Goal: Task Accomplishment & Management: Complete application form

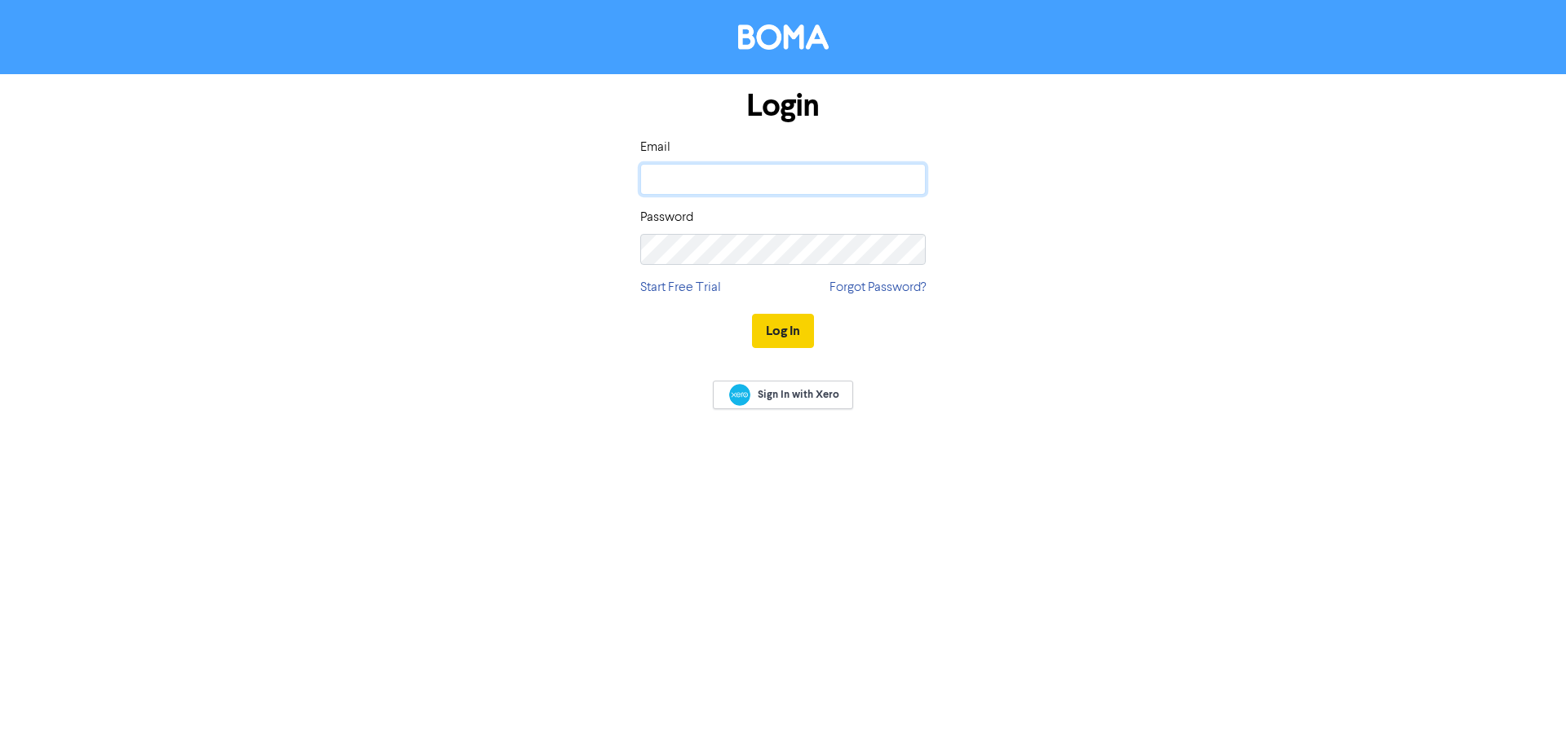
type input "[PERSON_NAME][EMAIL_ADDRESS][DOMAIN_NAME]"
click at [789, 329] on button "Log In" at bounding box center [783, 331] width 62 height 34
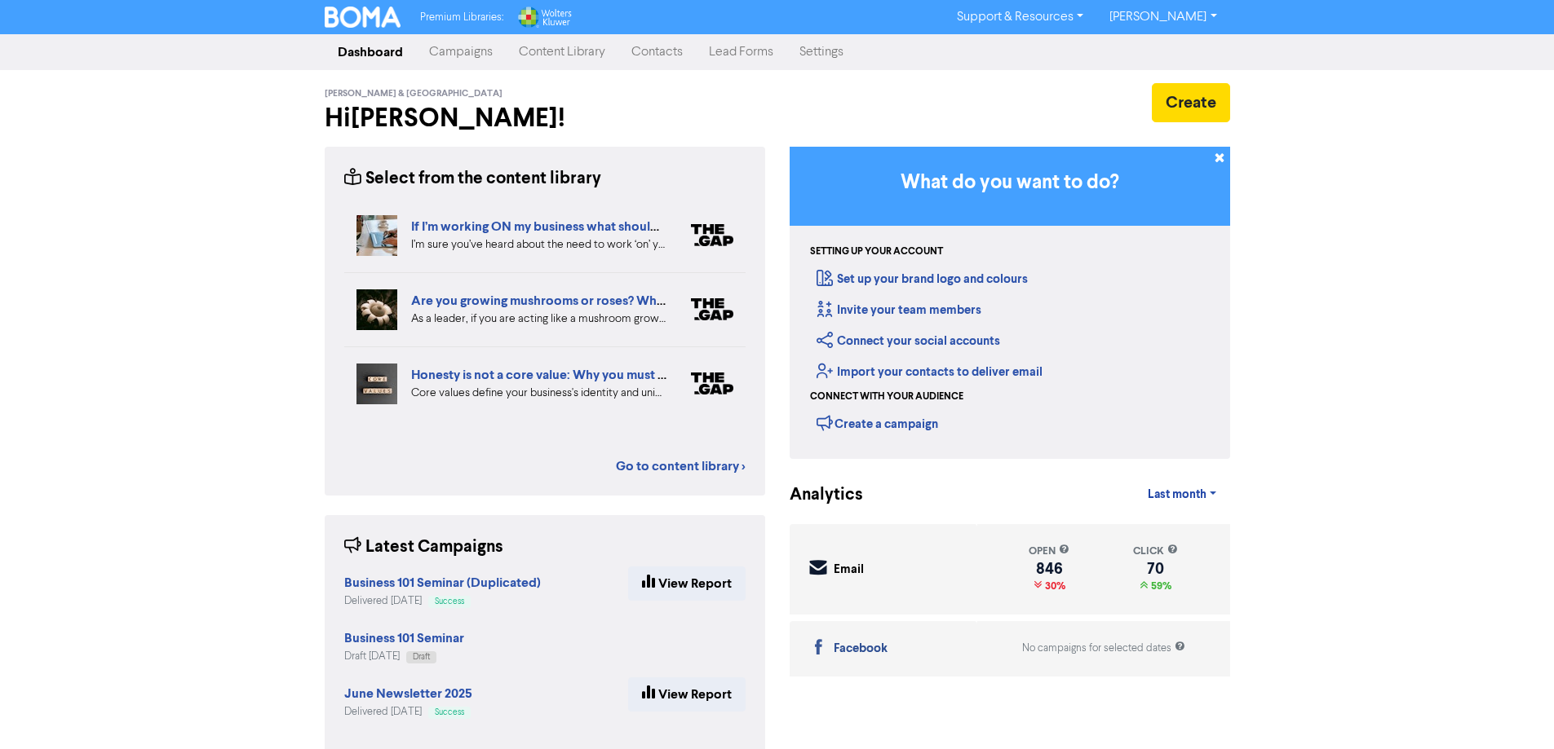
click at [652, 55] on link "Contacts" at bounding box center [656, 52] width 77 height 33
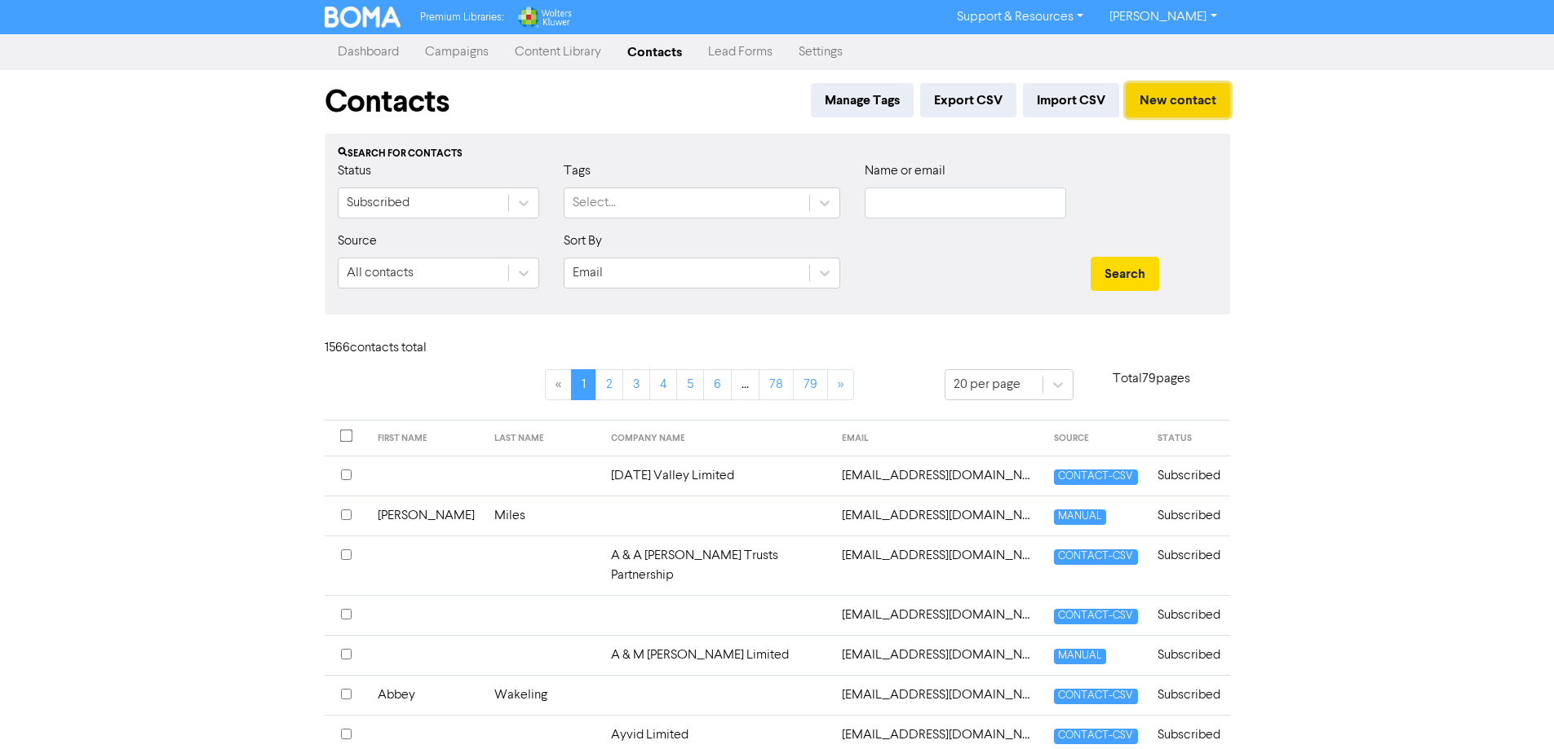
click at [1177, 102] on button "New contact" at bounding box center [1177, 100] width 104 height 34
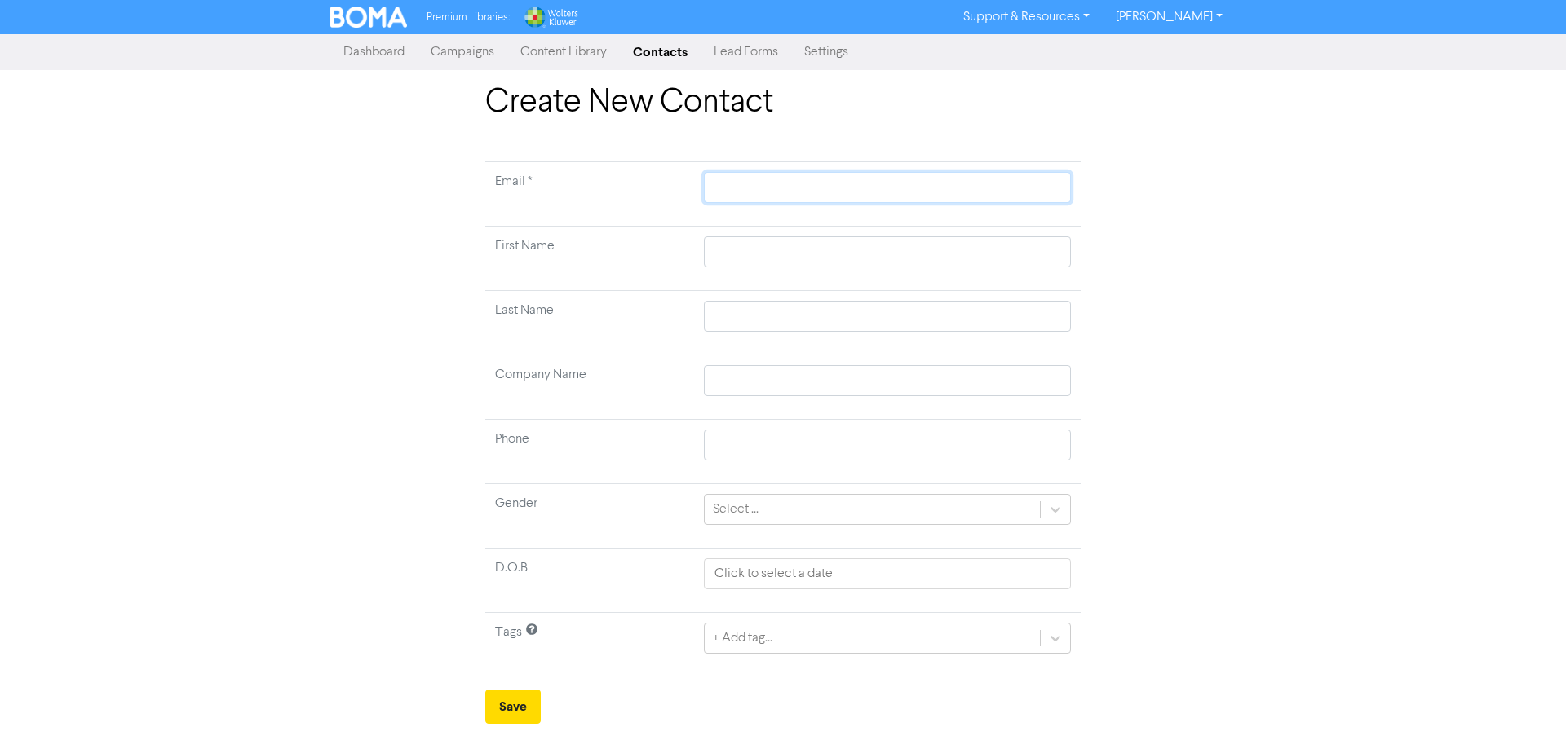
click at [825, 184] on input "text" at bounding box center [887, 187] width 367 height 31
paste input "[PHONE_NUMBER]"
type input "[PHONE_NUMBER]"
type input "+64272811"
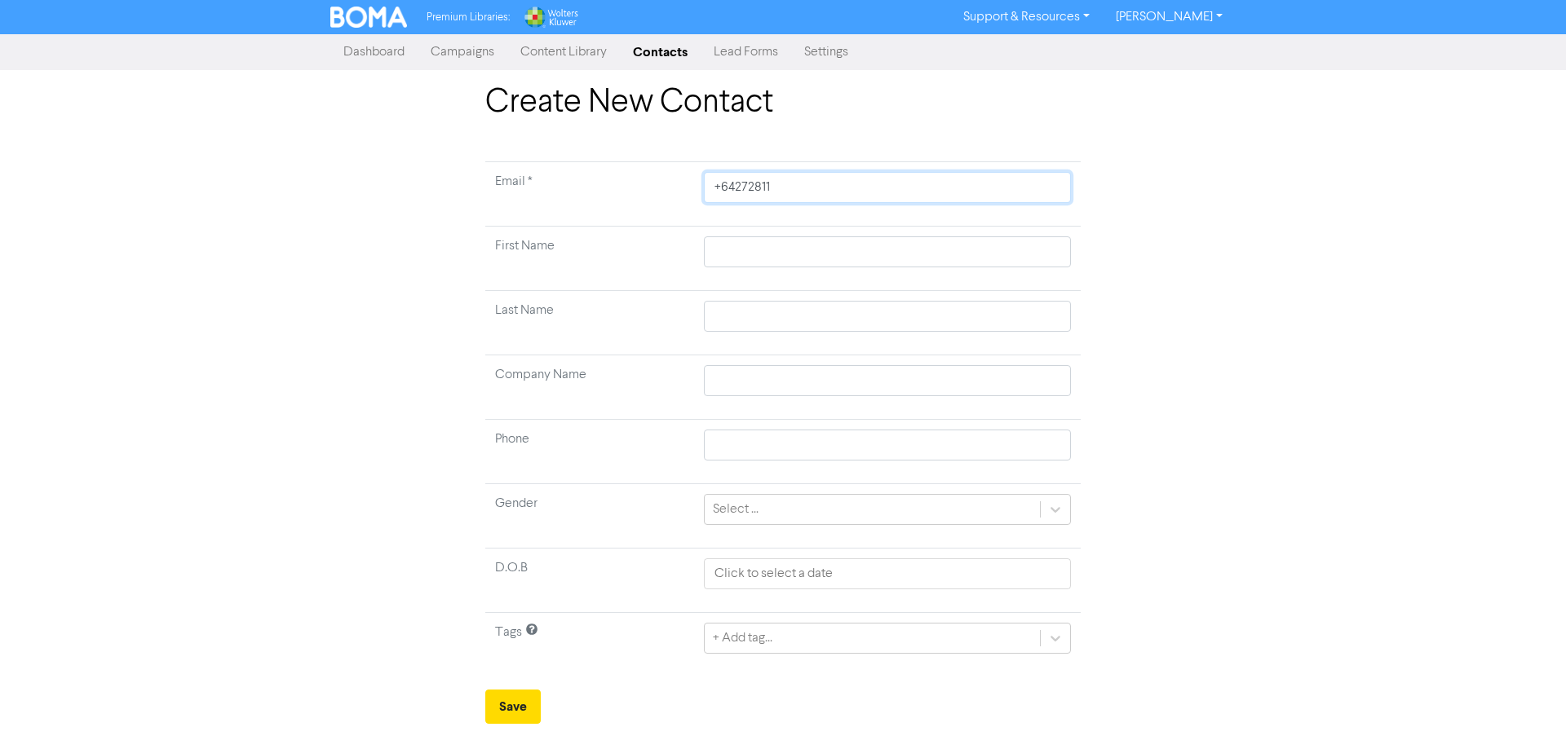
type input "+6427281"
type input "+642728"
type input "+64"
type input "+6"
type input "+"
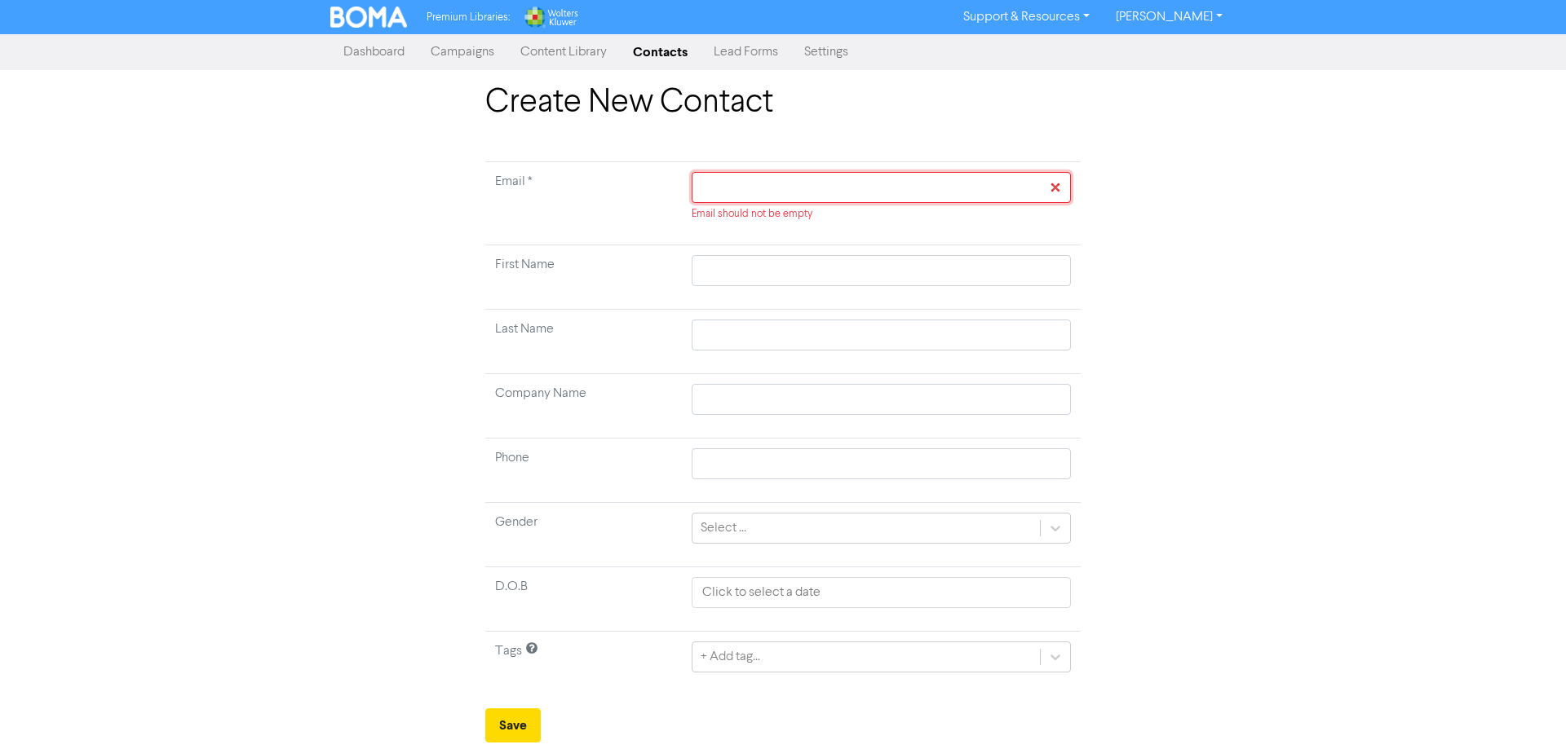
click at [732, 197] on input "text" at bounding box center [881, 187] width 379 height 31
paste input "[EMAIL_ADDRESS][DOMAIN_NAME]"
type input "[EMAIL_ADDRESS][DOMAIN_NAME]"
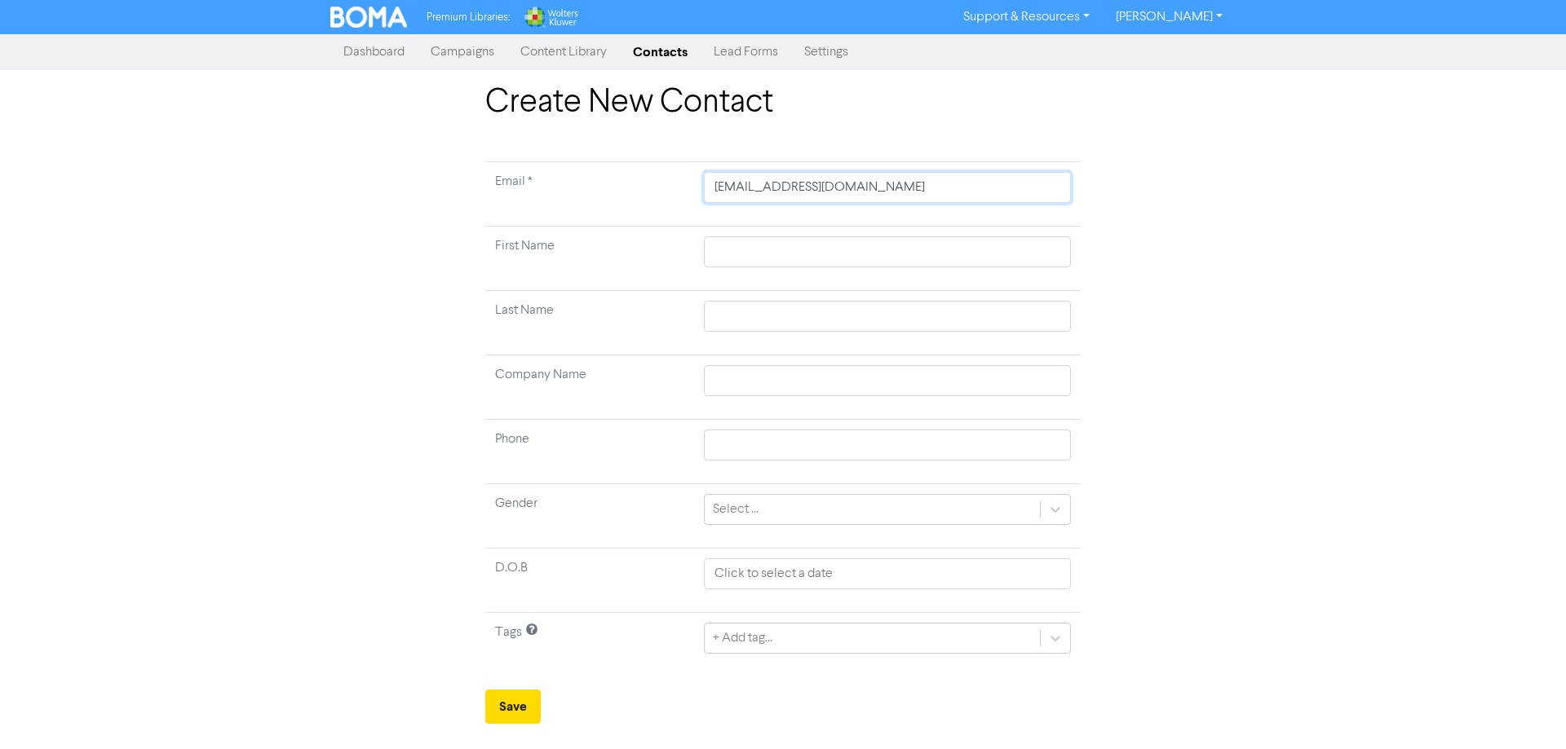
type input "[EMAIL_ADDRESS][DOMAIN_NAME]"
click at [764, 246] on input "text" at bounding box center [887, 252] width 367 height 31
type input "R"
type input "Re"
type input "Reb"
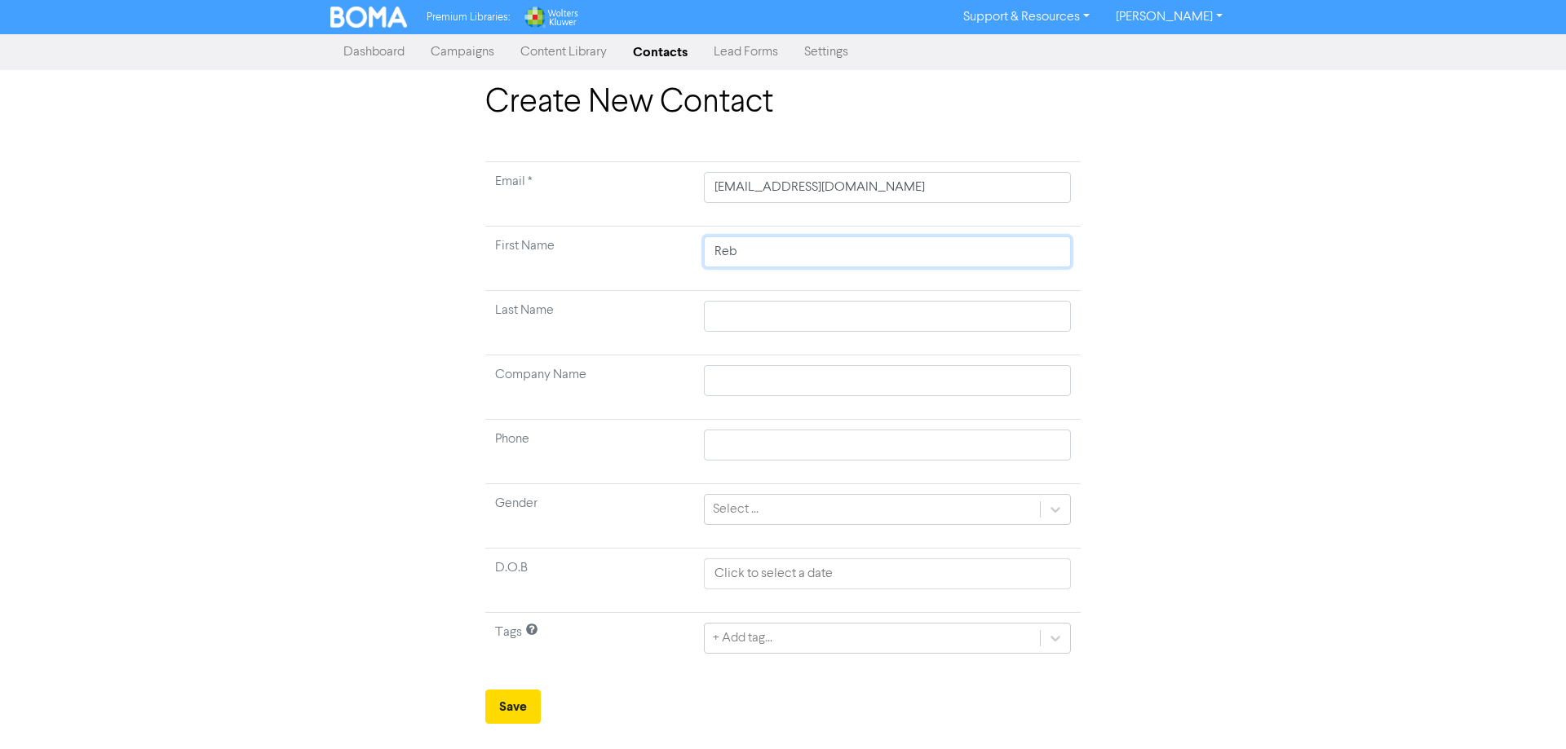
type input "Rebe"
type input "Rebec"
type input "Rebecc"
type input "[PERSON_NAME]"
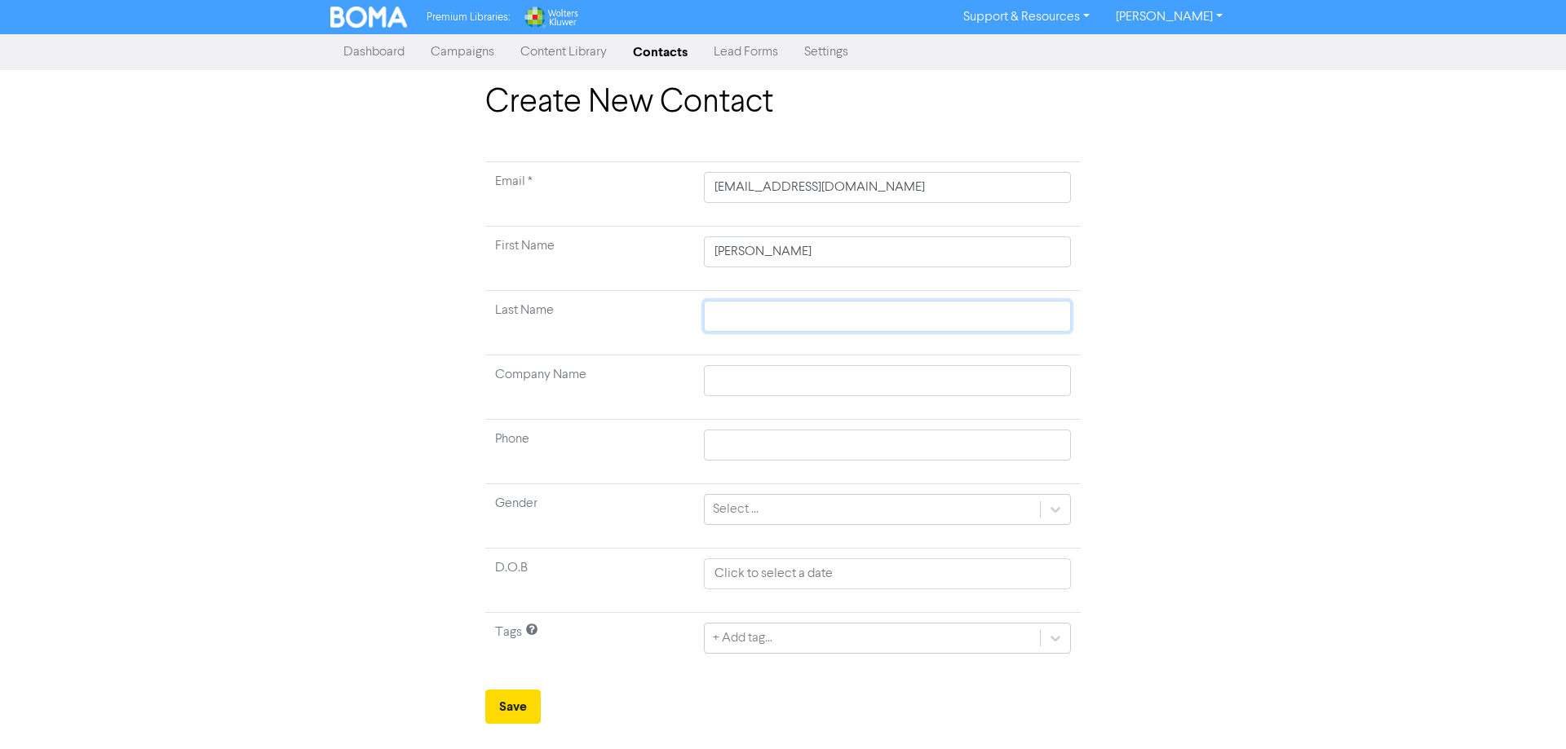
drag, startPoint x: 767, startPoint y: 320, endPoint x: 776, endPoint y: 323, distance: 9.3
click at [770, 323] on input "text" at bounding box center [887, 316] width 367 height 31
type input "J"
type input "Je"
type input "[PERSON_NAME]"
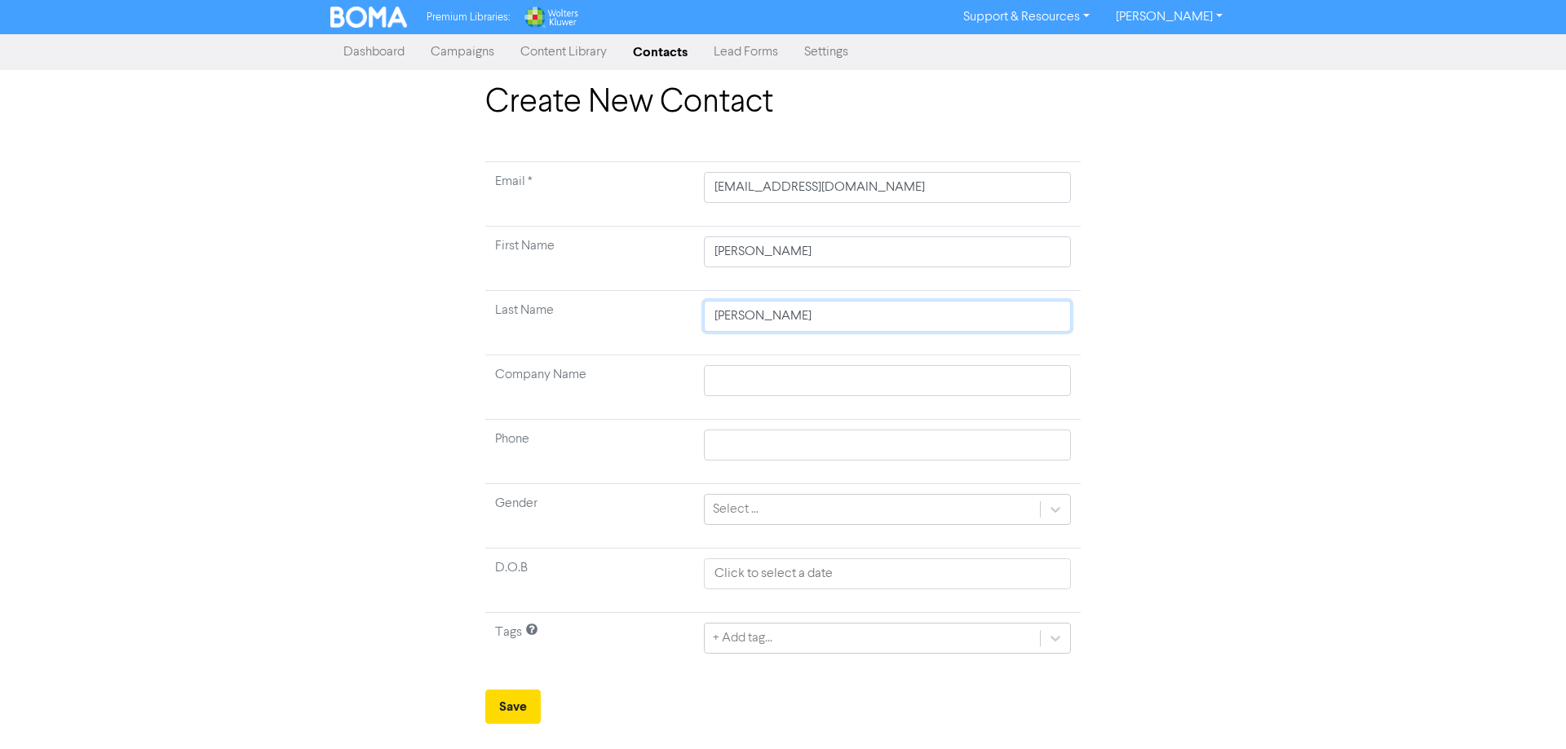
type input "[PERSON_NAME]"
type input "Jense"
type input "[PERSON_NAME]"
click at [506, 708] on button "Save" at bounding box center [512, 707] width 55 height 34
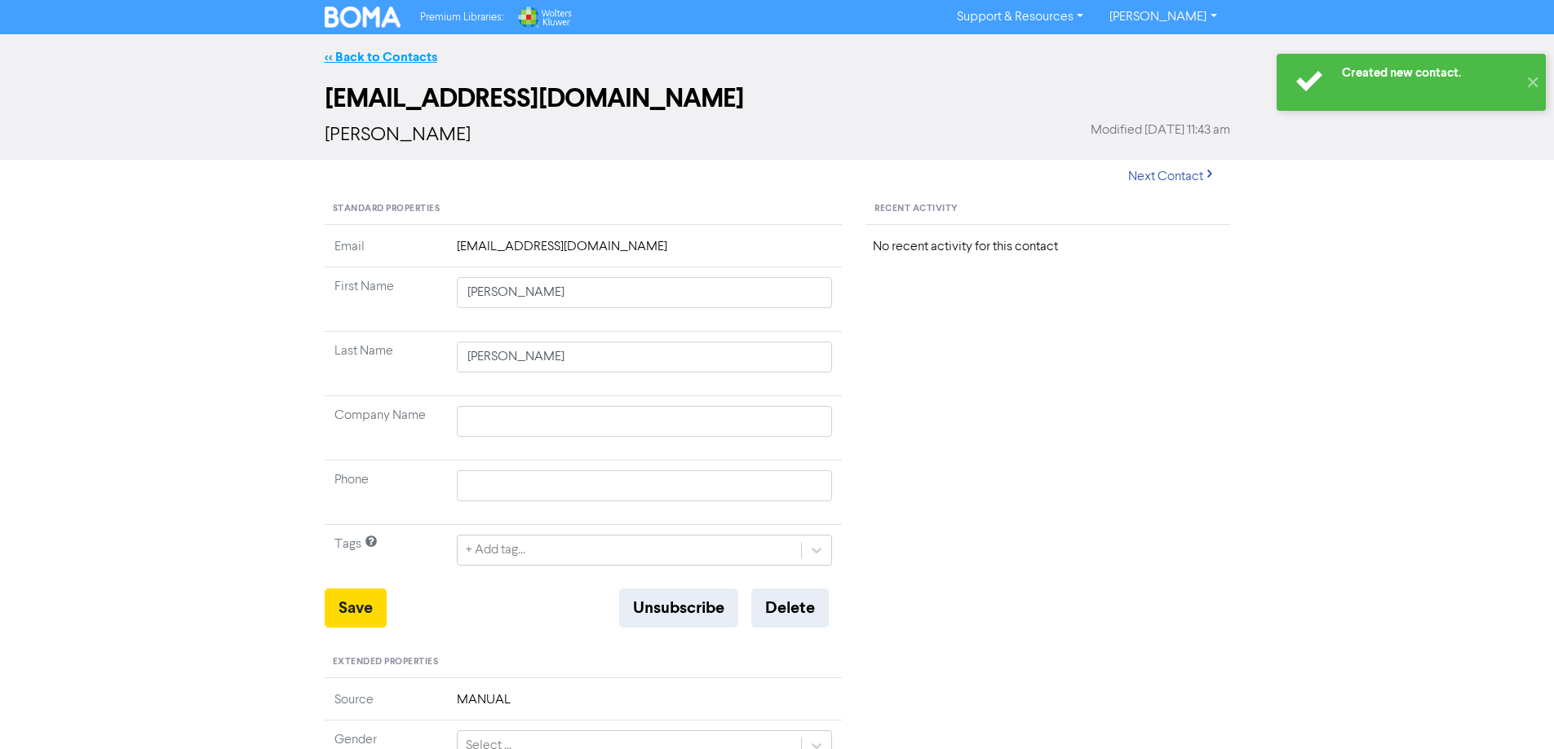
click at [377, 56] on link "<< Back to Contacts" at bounding box center [381, 57] width 113 height 16
